Goal: Transaction & Acquisition: Purchase product/service

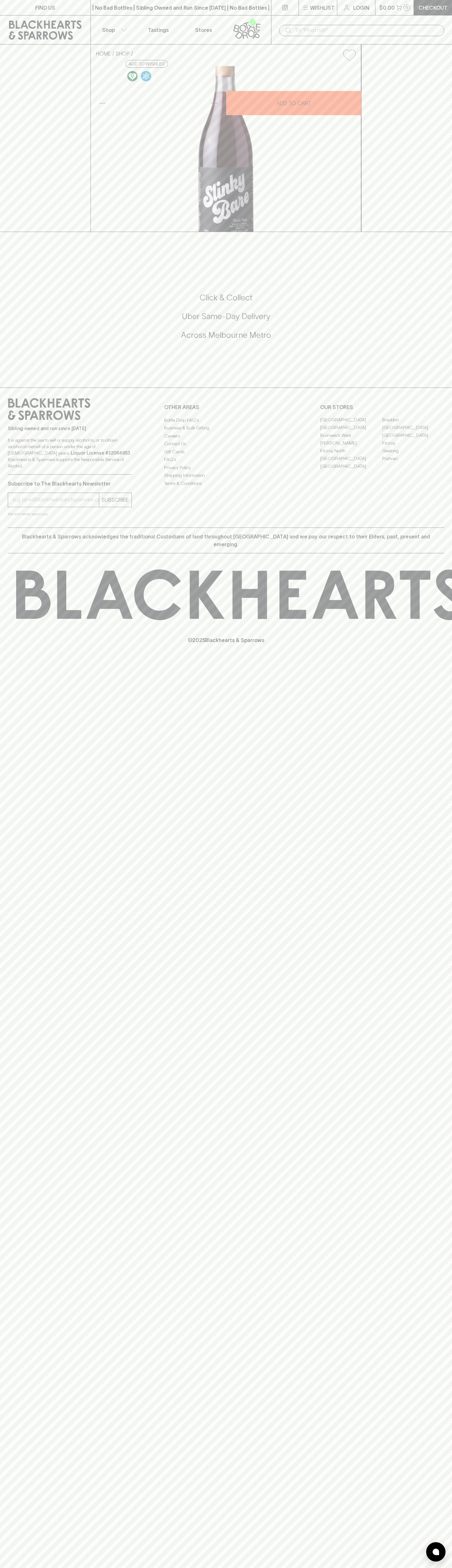
click at [38, 24] on icon at bounding box center [45, 30] width 72 height 19
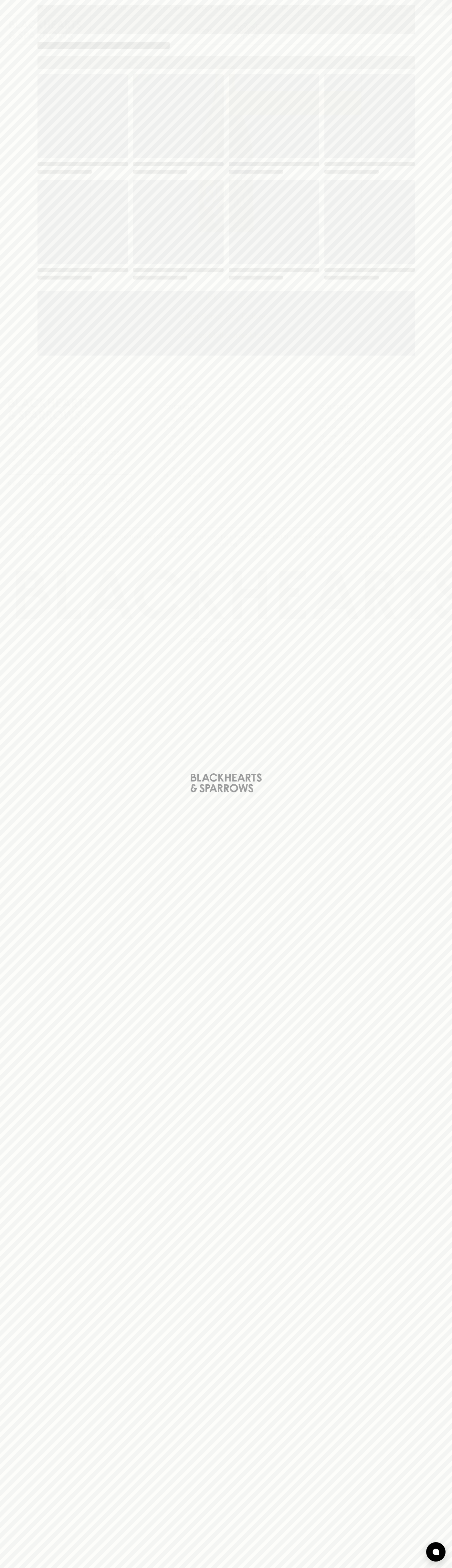
click at [436, 401] on div "Loading" at bounding box center [226, 784] width 452 height 1568
click at [297, 1567] on html "FIND US | No Bad Bottles | Sibling Owned and Run Since [DATE] | No Bad Bottles …" at bounding box center [226, 784] width 452 height 1568
click at [2, 970] on div "Loading" at bounding box center [226, 784] width 452 height 1568
